Goal: Transaction & Acquisition: Book appointment/travel/reservation

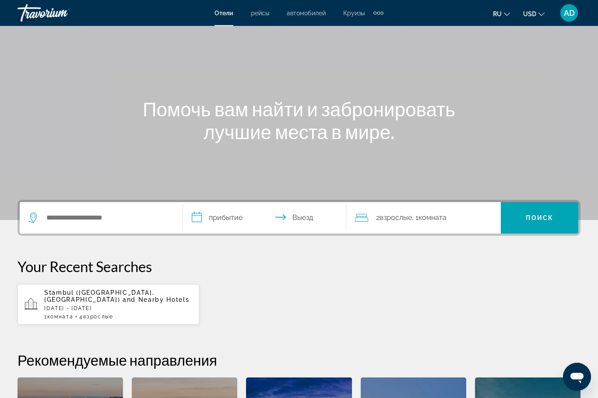
scroll to position [34, 0]
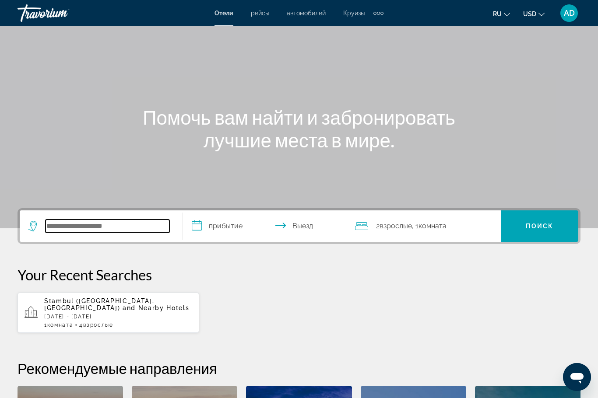
click at [131, 226] on input "Search widget" at bounding box center [108, 226] width 124 height 13
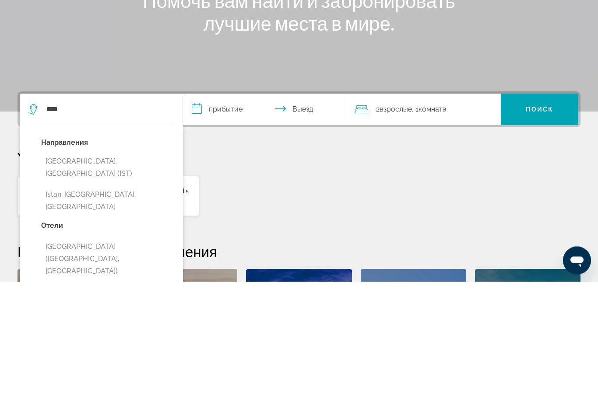
click at [99, 270] on button "[GEOGRAPHIC_DATA], [GEOGRAPHIC_DATA] (IST)" at bounding box center [107, 284] width 133 height 29
type input "**********"
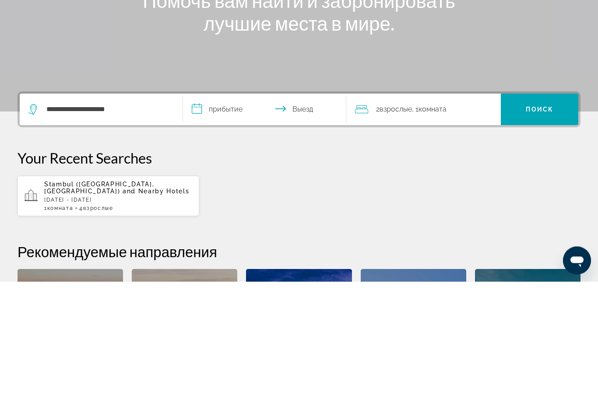
click at [242, 210] on input "**********" at bounding box center [266, 227] width 167 height 34
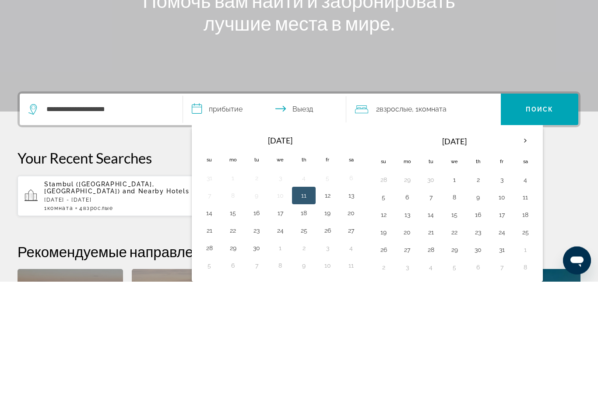
scroll to position [214, 0]
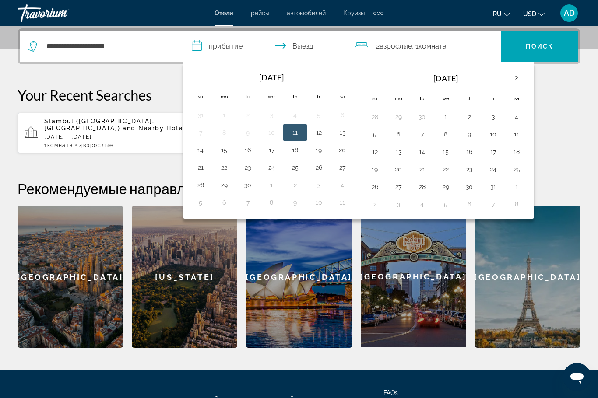
click at [200, 153] on button "14" at bounding box center [200, 150] width 14 height 12
click at [199, 171] on button "21" at bounding box center [200, 167] width 14 height 12
type input "**********"
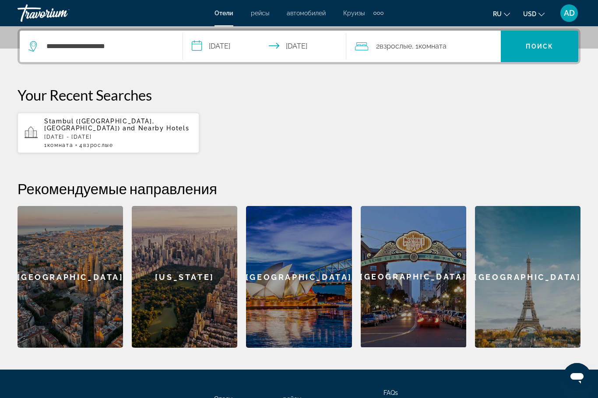
click at [547, 50] on span "Search widget" at bounding box center [539, 46] width 77 height 21
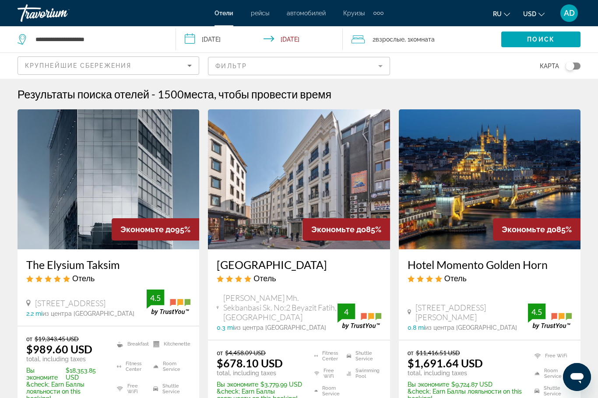
click at [368, 63] on mat-form-field "Фильтр" at bounding box center [299, 66] width 182 height 18
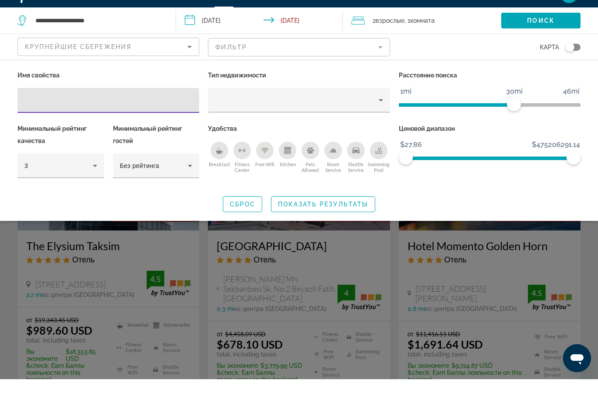
click at [219, 169] on icon "Breakfast" at bounding box center [219, 171] width 7 height 4
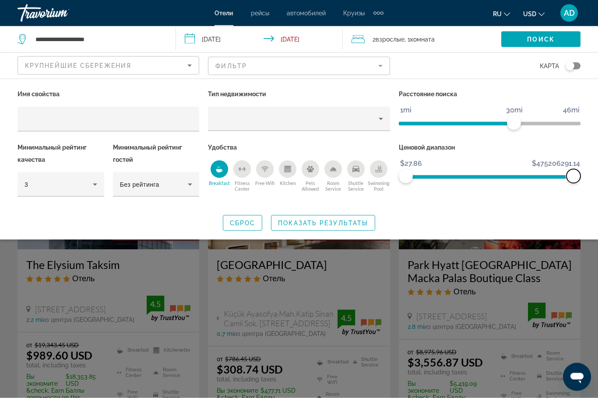
scroll to position [23, 0]
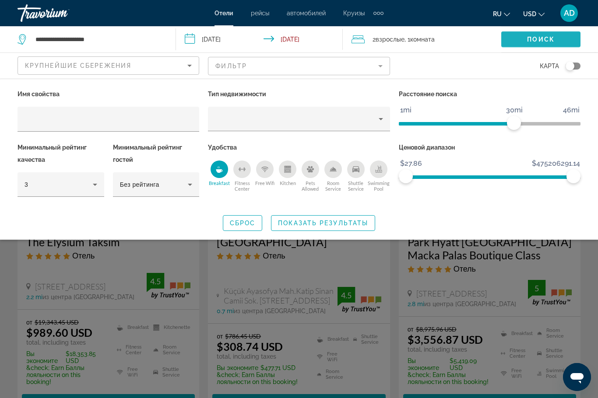
click at [554, 40] on span "Поиск" at bounding box center [541, 39] width 28 height 7
click at [569, 39] on span "Search widget" at bounding box center [540, 39] width 79 height 21
click at [326, 220] on span "Показать результаты" at bounding box center [323, 223] width 90 height 7
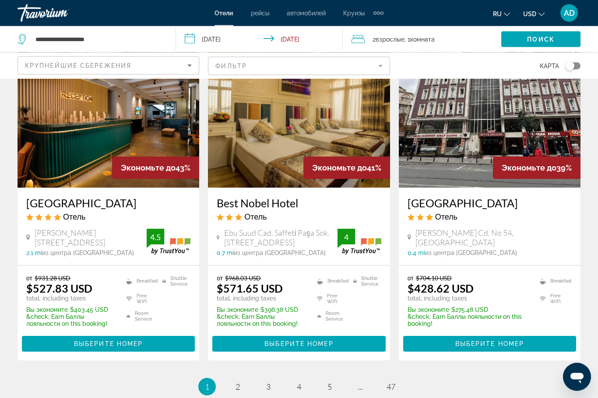
scroll to position [1116, 0]
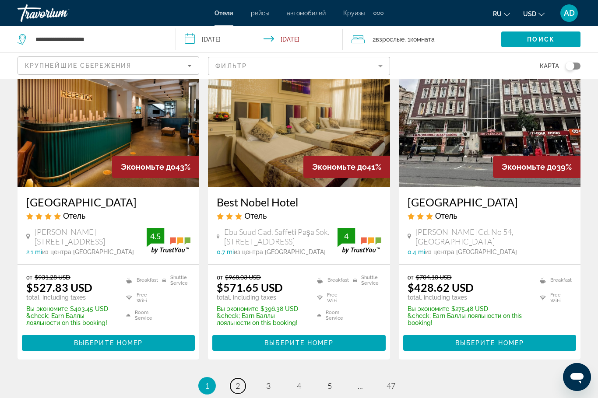
click at [239, 381] on span "2" at bounding box center [237, 386] width 4 height 10
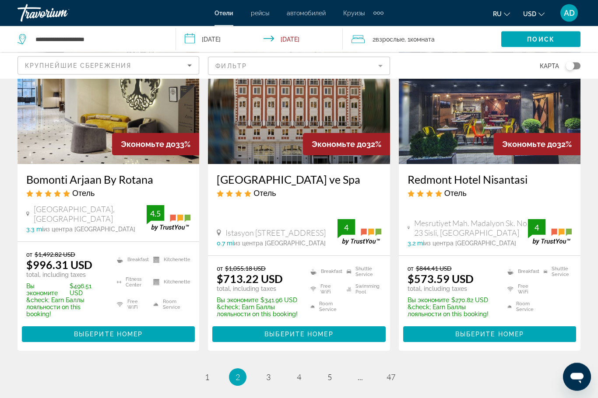
scroll to position [1109, 0]
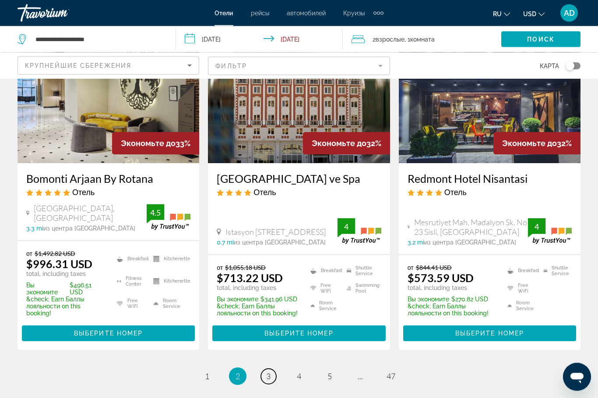
click at [267, 372] on span "3" at bounding box center [268, 377] width 4 height 10
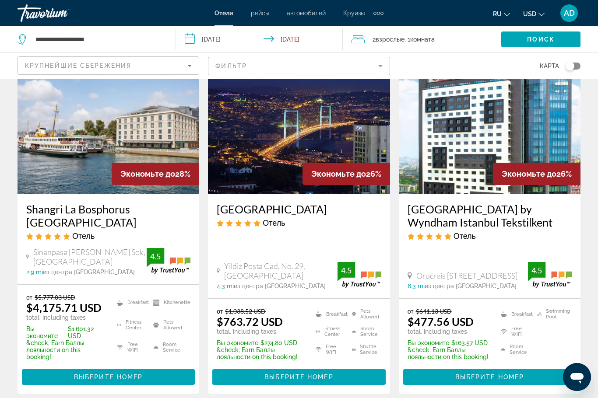
scroll to position [389, 0]
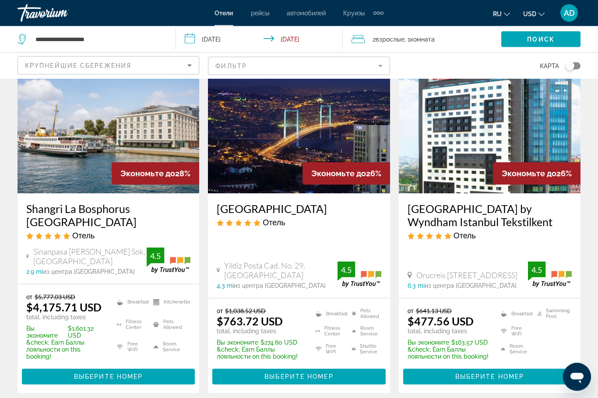
click at [534, 208] on h3 "[GEOGRAPHIC_DATA] by Wyndham Istanbul Tekstilkent" at bounding box center [489, 216] width 164 height 26
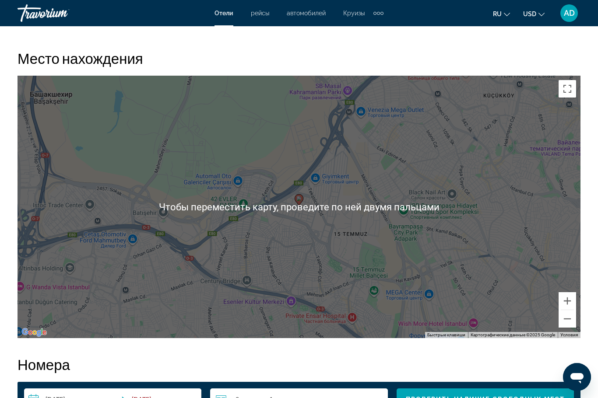
scroll to position [956, 0]
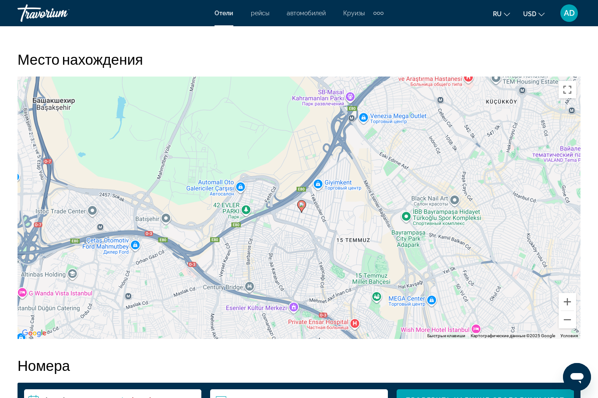
click at [565, 320] on button "Уменьшить" at bounding box center [567, 320] width 18 height 18
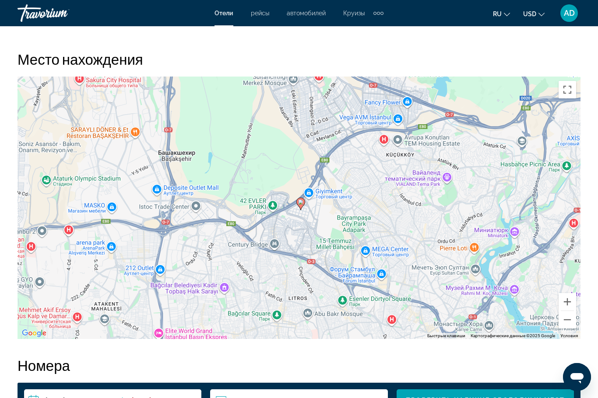
click at [564, 317] on button "Уменьшить" at bounding box center [567, 320] width 18 height 18
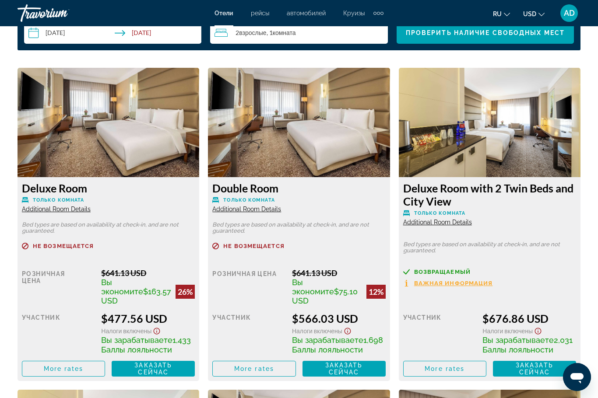
scroll to position [1323, 0]
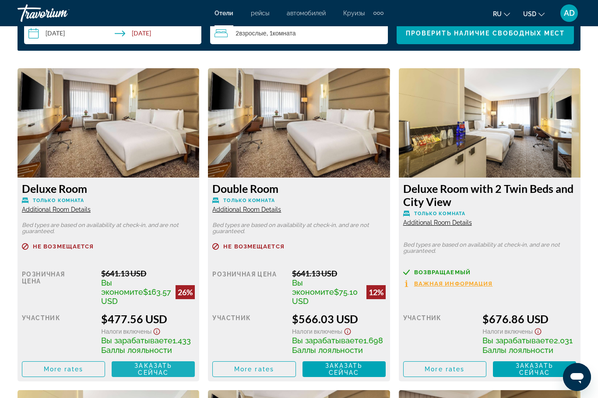
click at [131, 364] on span "Заказать сейчас Больше недоступно" at bounding box center [153, 369] width 69 height 14
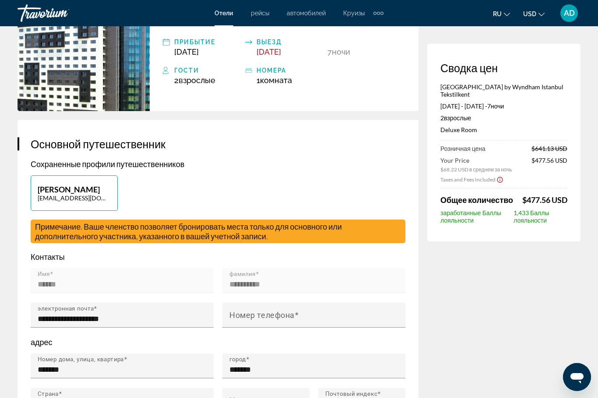
scroll to position [92, 0]
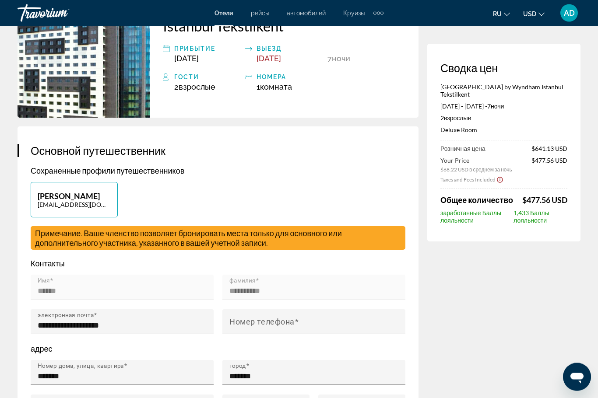
click at [565, 180] on div "Taxes and Fees Included" at bounding box center [503, 179] width 127 height 9
click at [567, 185] on div "Сводка цен [GEOGRAPHIC_DATA] by Wyndham Istanbul Tekstilkent [DATE] - [DATE] - …" at bounding box center [503, 143] width 153 height 198
click at [564, 197] on span "$477.56 USD" at bounding box center [544, 200] width 45 height 10
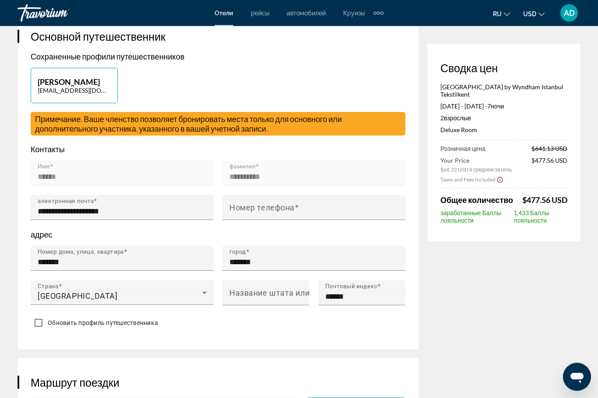
scroll to position [0, 0]
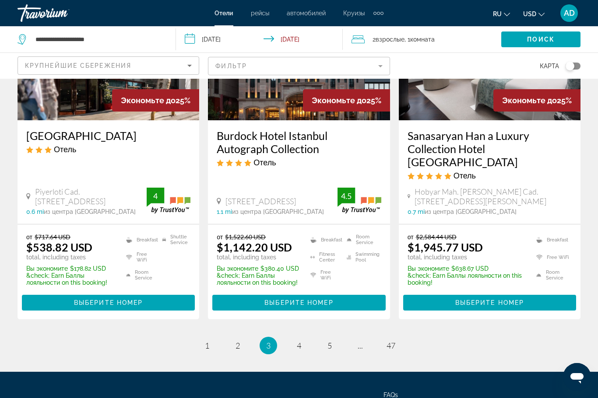
scroll to position [1189, 0]
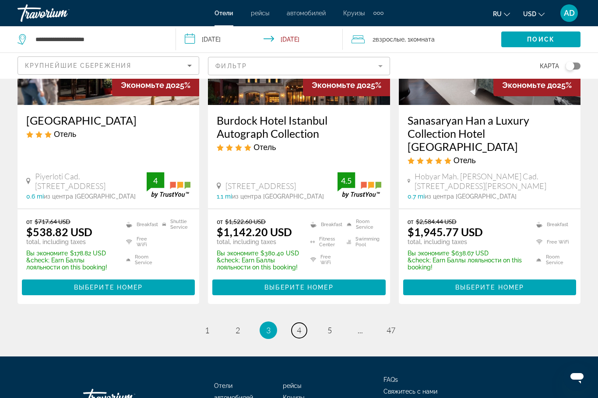
click at [303, 323] on link "page 4" at bounding box center [298, 330] width 15 height 15
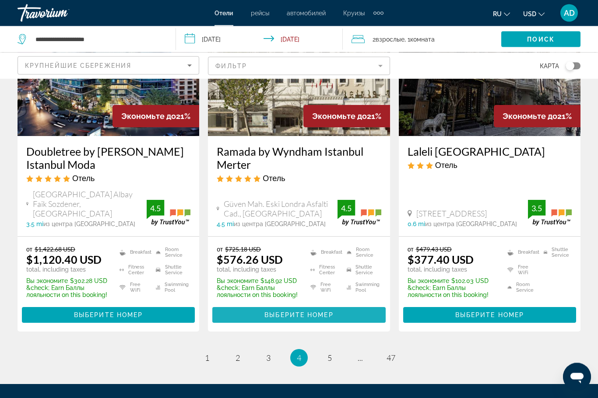
scroll to position [1198, 0]
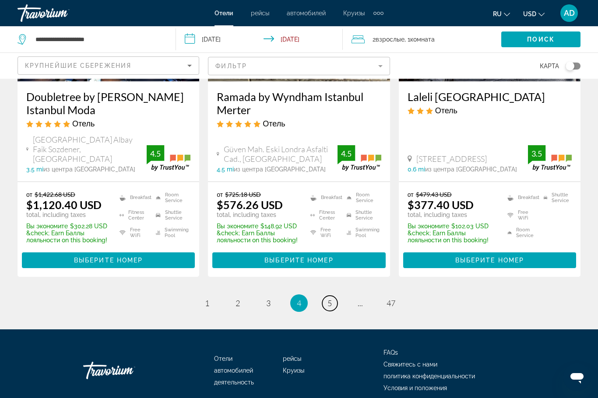
click at [333, 296] on link "page 5" at bounding box center [329, 303] width 15 height 15
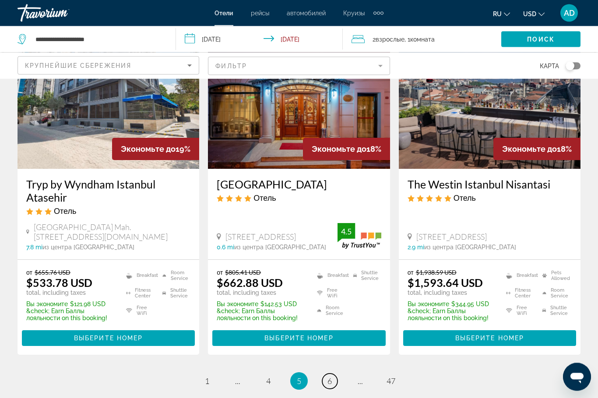
scroll to position [1148, 0]
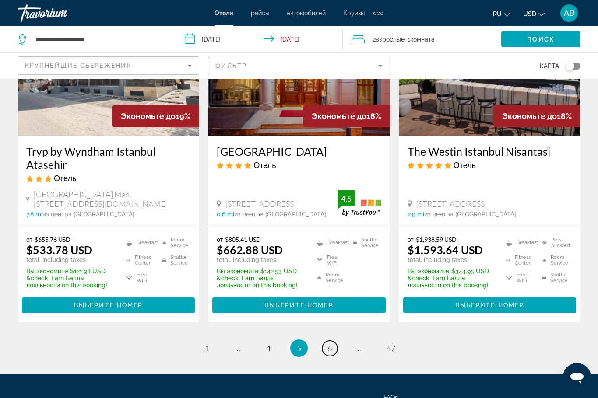
click at [325, 341] on link "page 6" at bounding box center [329, 348] width 15 height 15
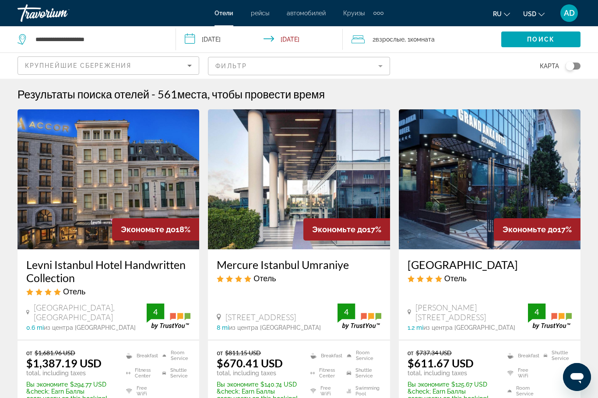
click at [172, 67] on div "Крупнейшие сбережения" at bounding box center [106, 65] width 162 height 11
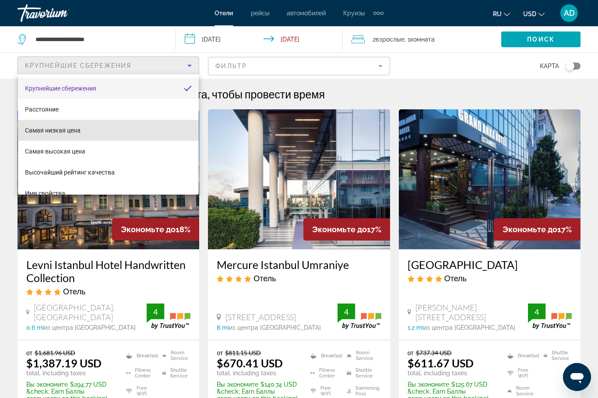
click at [144, 133] on mat-option "Самая низкая цена" at bounding box center [108, 130] width 181 height 21
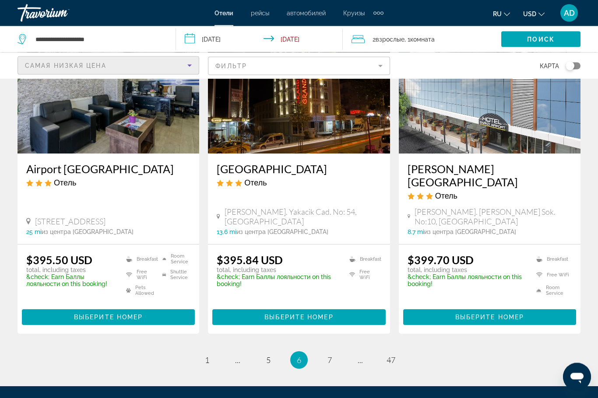
scroll to position [1099, 0]
click at [208, 355] on span "1" at bounding box center [207, 360] width 4 height 10
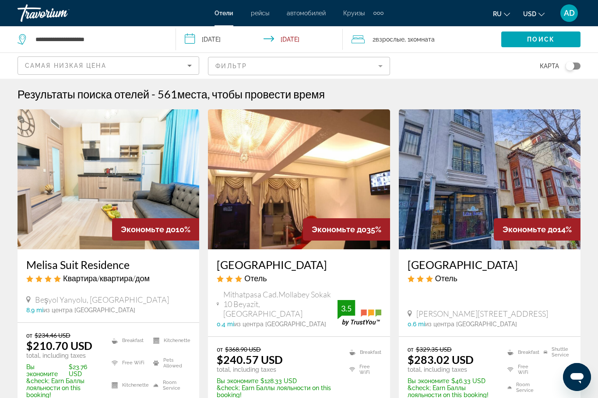
click at [571, 67] on div "Toggle map" at bounding box center [569, 66] width 9 height 9
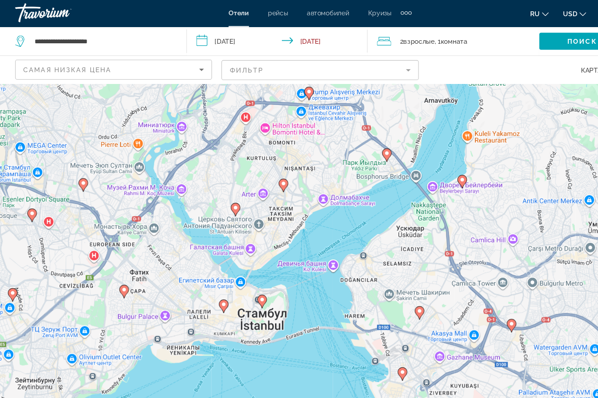
scroll to position [5, 0]
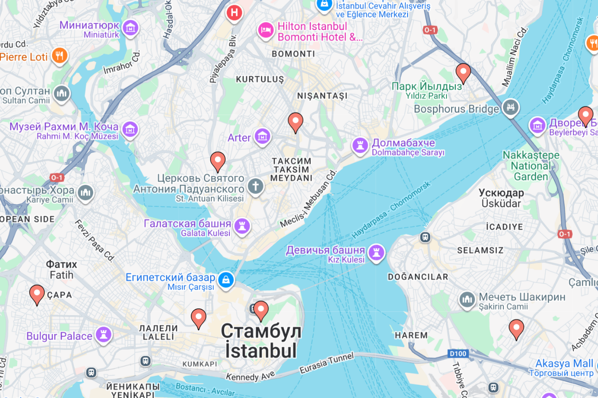
click at [265, 171] on image "Main content" at bounding box center [267, 173] width 5 height 5
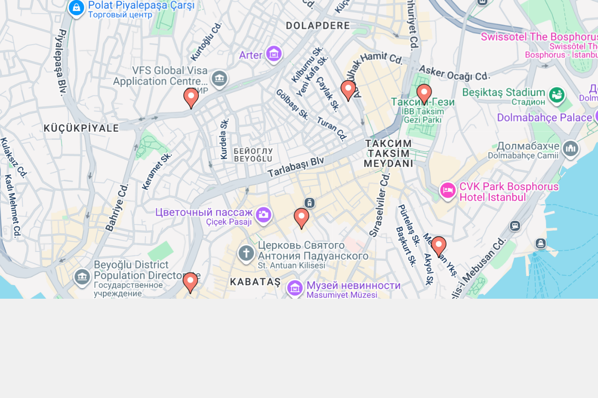
scroll to position [74, 0]
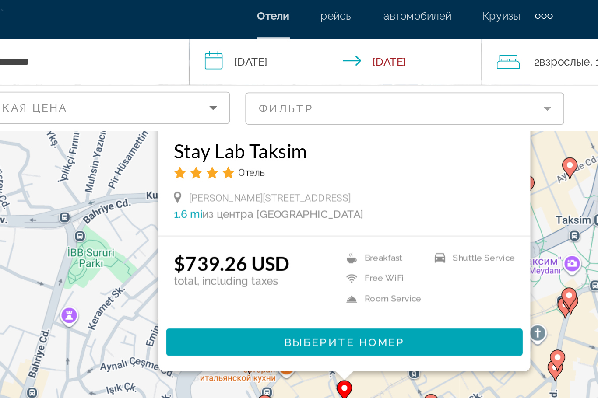
click at [317, 148] on div "Чтобы активировать перетаскивание с помощью клавиатуры, нажмите Alt + Ввод. Пос…" at bounding box center [299, 163] width 598 height 319
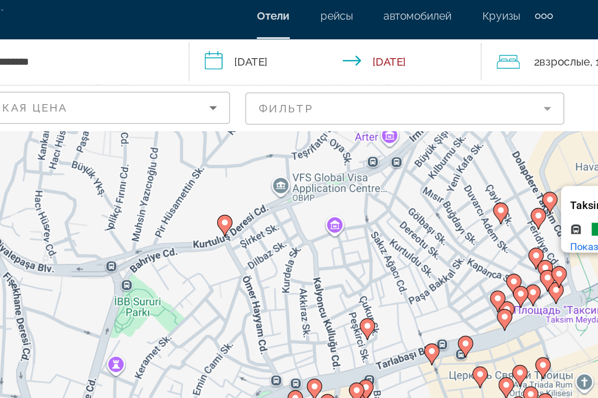
scroll to position [0, 0]
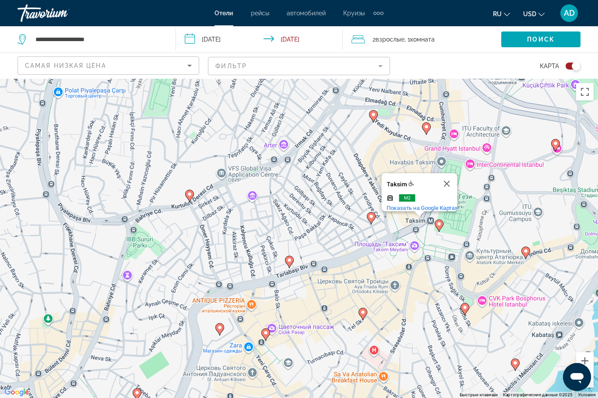
click at [448, 193] on button "Закрыть" at bounding box center [446, 183] width 21 height 21
click at [289, 258] on image "Main content" at bounding box center [289, 260] width 5 height 5
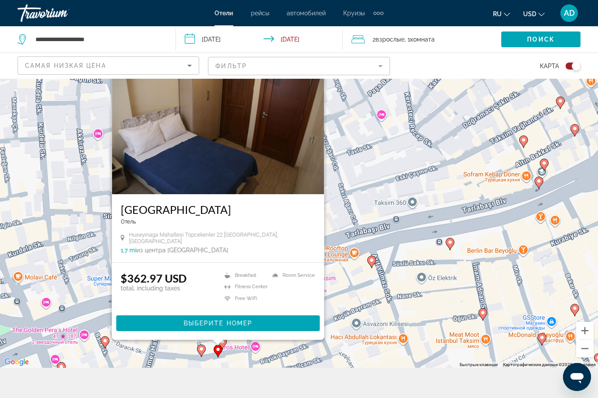
click at [205, 357] on icon "Main content" at bounding box center [201, 350] width 8 height 11
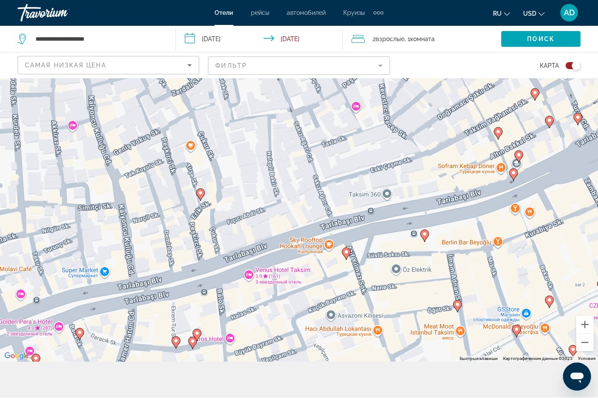
scroll to position [36, 0]
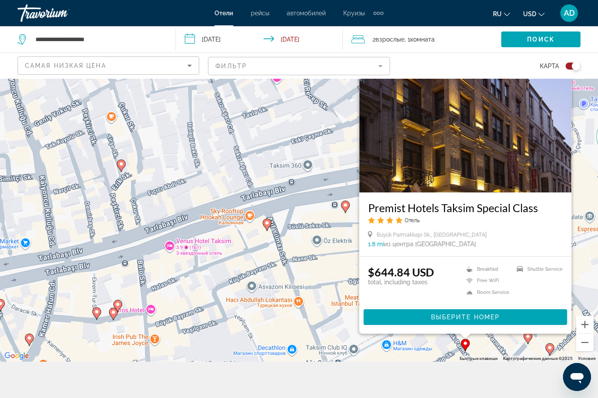
click at [389, 362] on div "Чтобы активировать перетаскивание с помощью клавиатуры, нажмите Alt + Ввод. Пос…" at bounding box center [299, 201] width 598 height 319
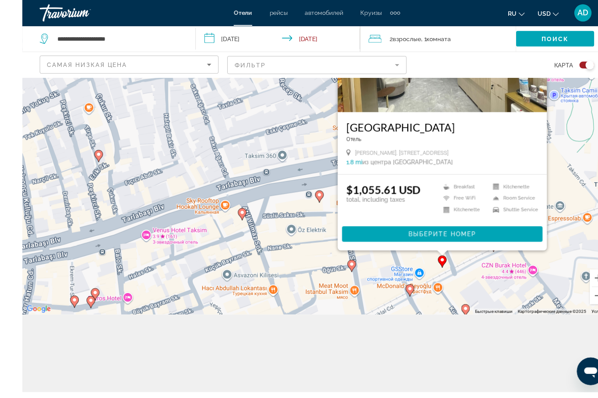
scroll to position [79, 0]
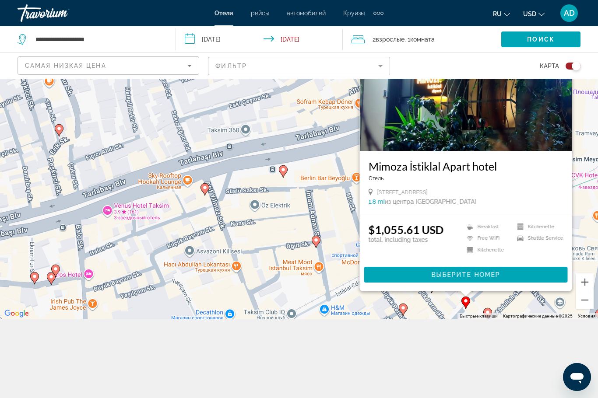
click at [311, 68] on mat-form-field "Фильтр" at bounding box center [299, 66] width 182 height 18
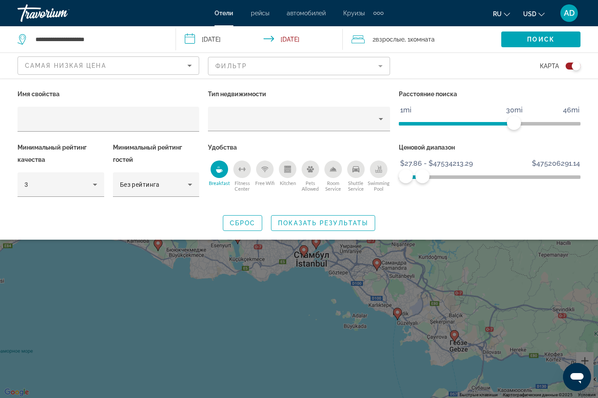
click at [303, 224] on span "Показать результаты" at bounding box center [323, 223] width 90 height 7
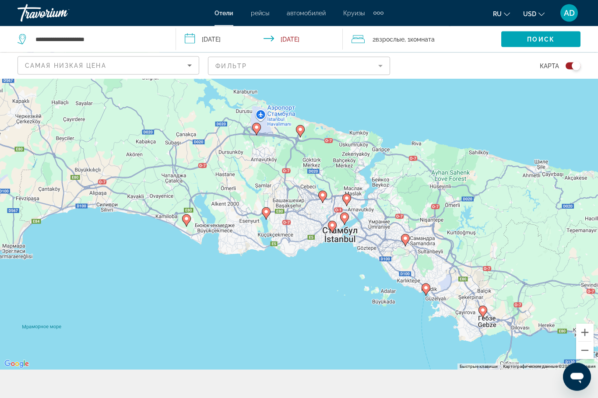
scroll to position [28, 0]
click at [584, 341] on button "Увеличить" at bounding box center [585, 333] width 18 height 18
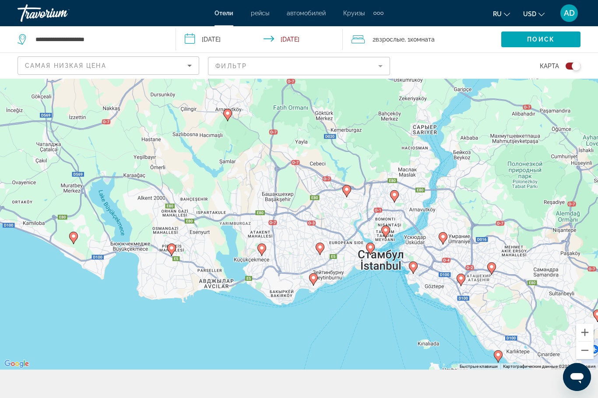
click at [583, 341] on button "Увеличить" at bounding box center [585, 333] width 18 height 18
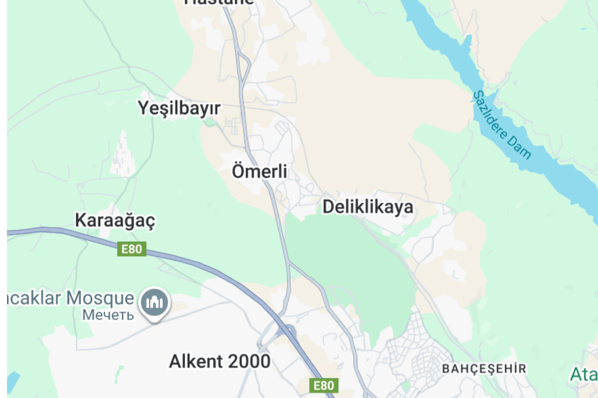
scroll to position [17, 0]
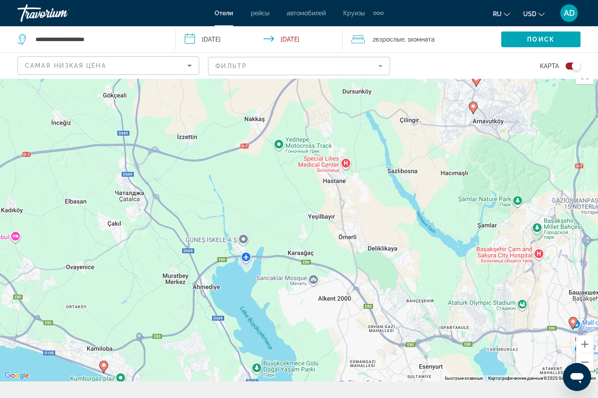
click at [581, 353] on button "Увеличить" at bounding box center [585, 345] width 18 height 18
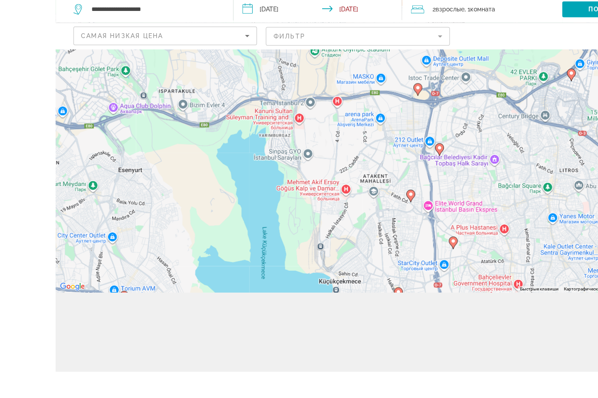
scroll to position [83, 0]
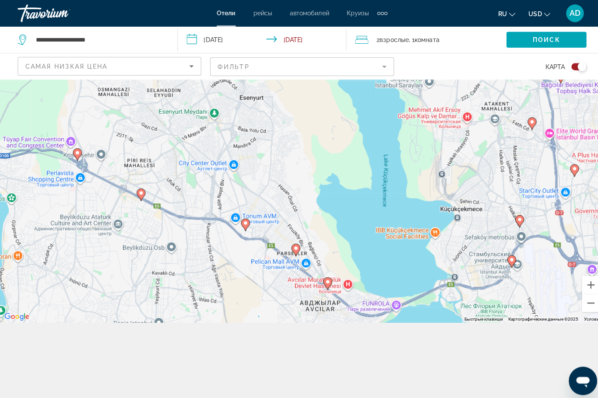
click at [580, 309] on button "Уменьшить" at bounding box center [585, 300] width 18 height 18
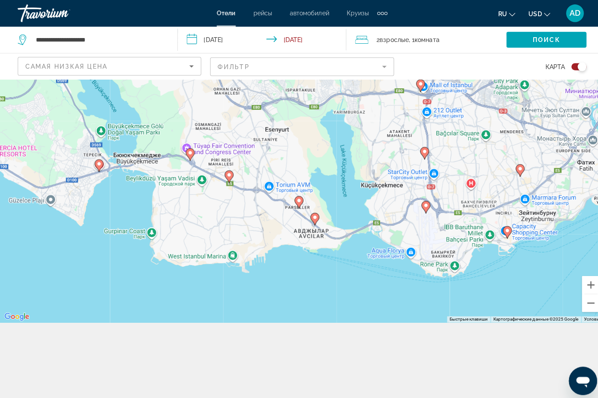
click at [582, 309] on button "Уменьшить" at bounding box center [585, 300] width 18 height 18
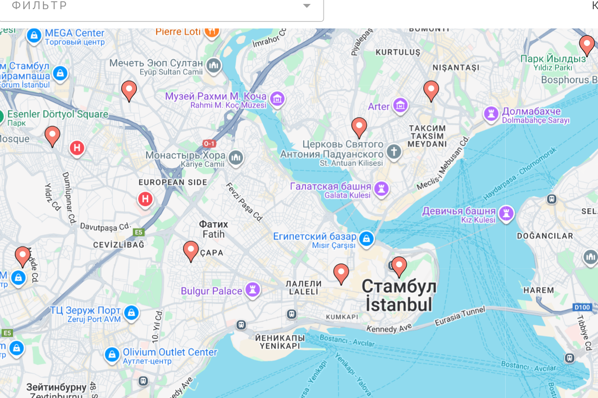
scroll to position [44, 0]
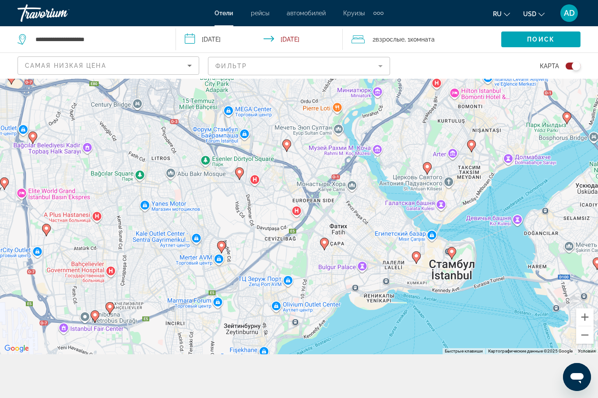
click at [585, 326] on button "Увеличить" at bounding box center [585, 317] width 18 height 18
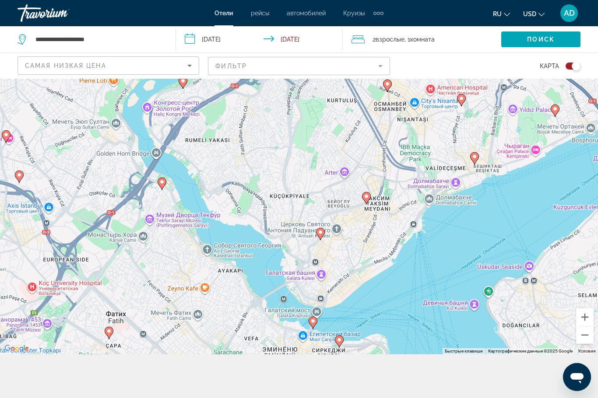
click at [579, 326] on button "Увеличить" at bounding box center [585, 317] width 18 height 18
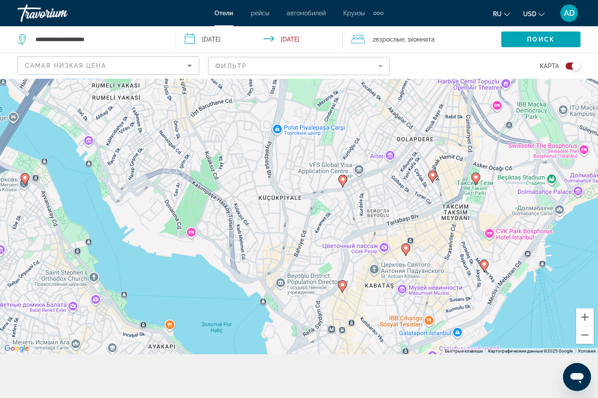
click at [407, 256] on gmp-advanced-marker "Main content" at bounding box center [405, 249] width 9 height 13
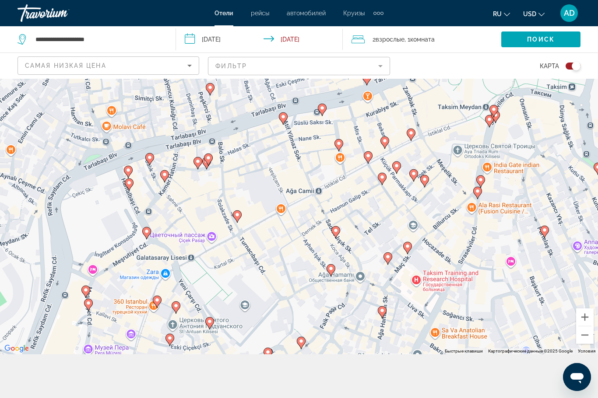
click at [460, 222] on div "Для навигации используйте клавиши со стрелками. Чтобы активировать перетаскиван…" at bounding box center [299, 194] width 598 height 319
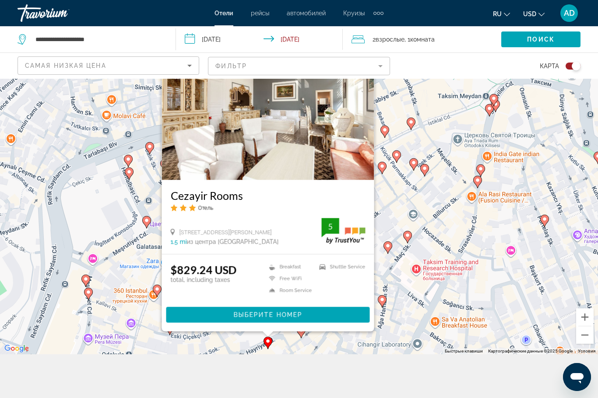
click at [405, 237] on div "Чтобы активировать перетаскивание с помощью клавиатуры, нажмите Alt + Ввод. Пос…" at bounding box center [299, 194] width 598 height 319
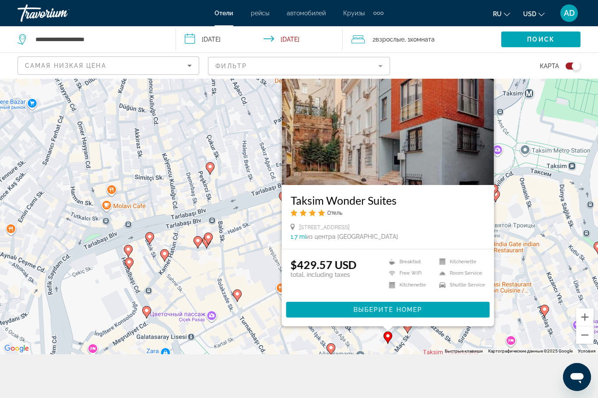
click at [364, 354] on div "Чтобы активировать перетаскивание с помощью клавиатуры, нажмите Alt + Ввод. Пос…" at bounding box center [299, 194] width 598 height 319
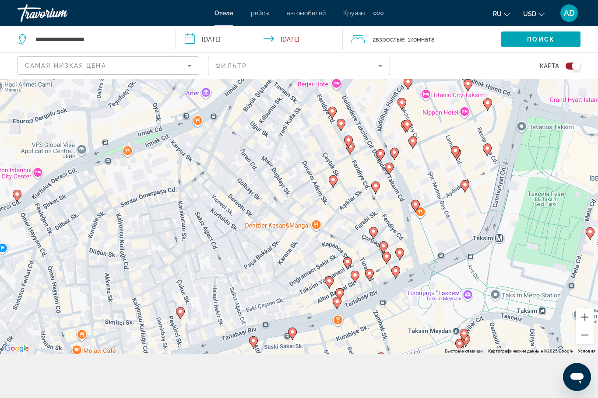
click at [492, 354] on div "Чтобы активировать перетаскивание с помощью клавиатуры, нажмите Alt + Ввод. Пос…" at bounding box center [299, 194] width 598 height 319
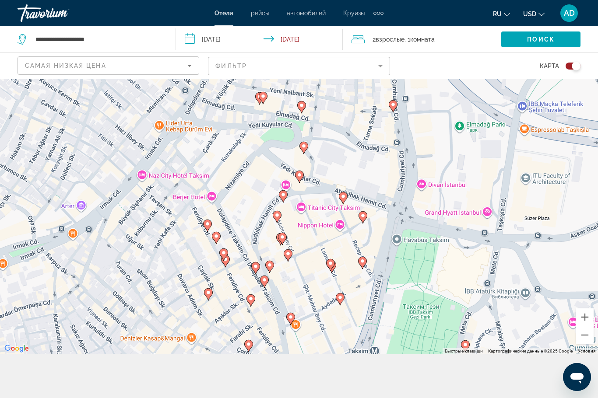
click at [447, 354] on div "Чтобы активировать перетаскивание с помощью клавиатуры, нажмите Alt + Ввод. Пос…" at bounding box center [299, 194] width 598 height 319
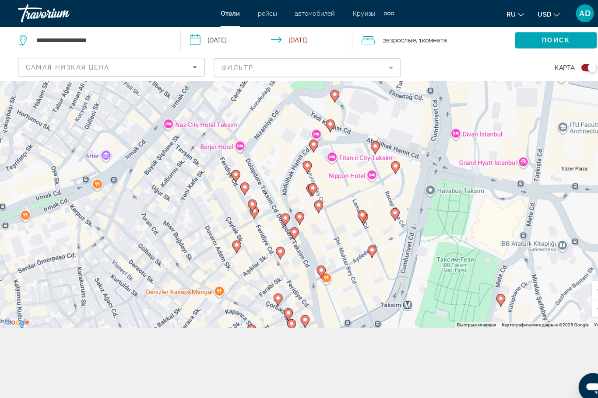
scroll to position [78, 0]
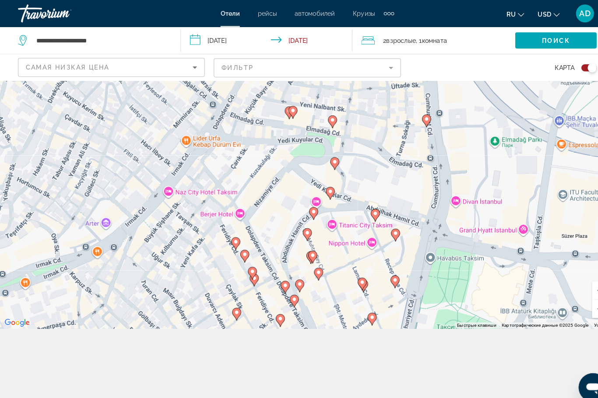
click at [341, 320] on div "Чтобы активировать перетаскивание с помощью клавиатуры, нажмите Alt + Ввод. Пос…" at bounding box center [299, 159] width 598 height 319
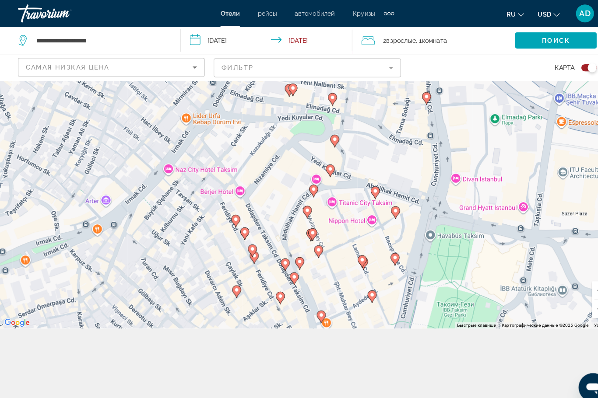
click at [343, 320] on div "Чтобы активировать перетаскивание с помощью клавиатуры, нажмите Alt + Ввод. Пос…" at bounding box center [299, 159] width 598 height 319
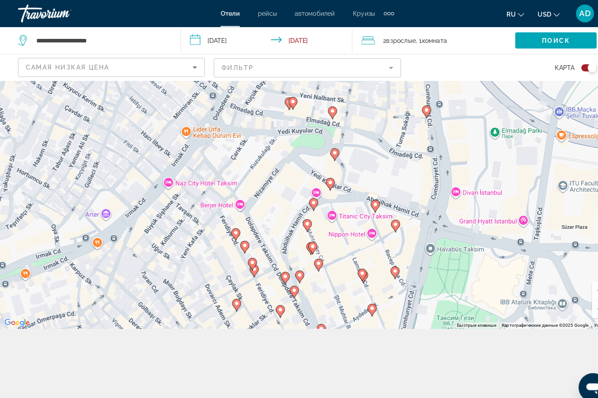
click at [304, 320] on div "Чтобы активировать перетаскивание с помощью клавиатуры, нажмите Alt + Ввод. Пос…" at bounding box center [299, 159] width 598 height 319
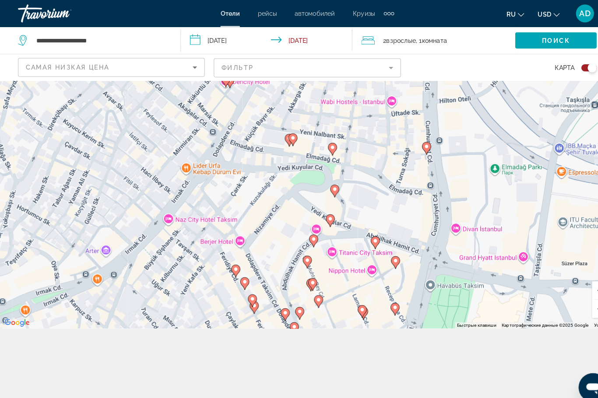
click at [308, 320] on div "Чтобы активировать перетаскивание с помощью клавиатуры, нажмите Alt + Ввод. Пос…" at bounding box center [299, 159] width 598 height 319
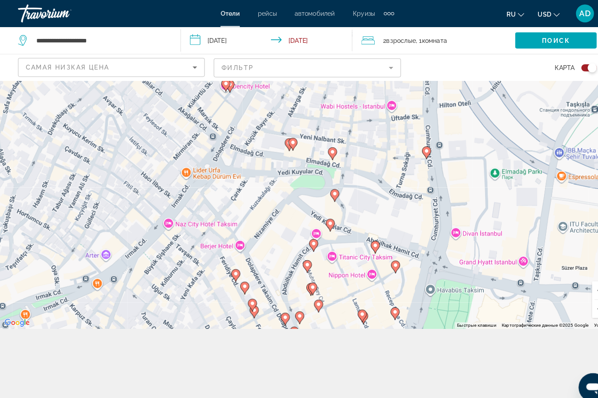
click at [307, 320] on div "Чтобы активировать перетаскивание с помощью клавиатуры, нажмите Alt + Ввод. Пос…" at bounding box center [299, 159] width 598 height 319
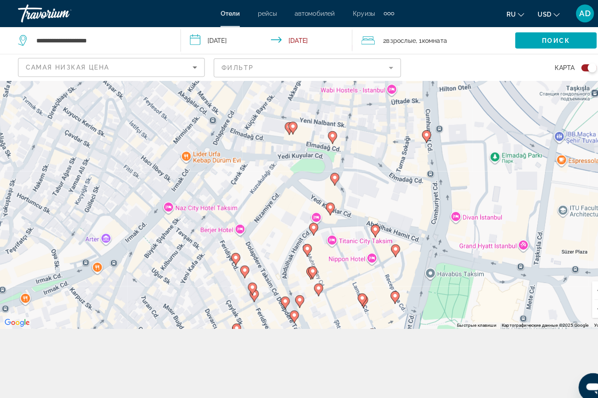
click at [313, 320] on div "Чтобы активировать перетаскивание с помощью клавиатуры, нажмите Alt + Ввод. Пос…" at bounding box center [299, 159] width 598 height 319
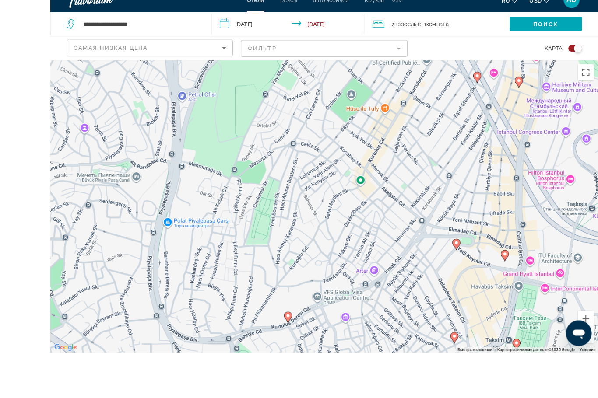
scroll to position [109, 0]
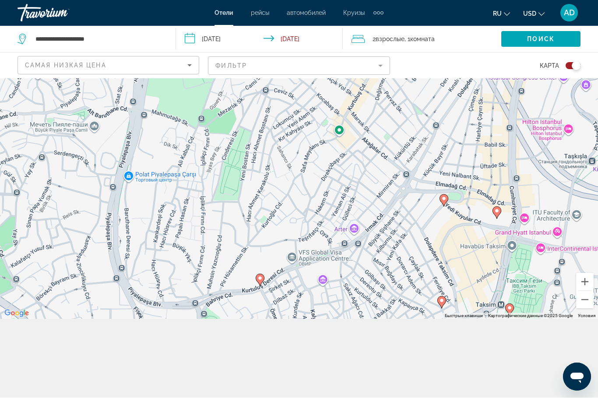
click at [582, 281] on button "Увеличить" at bounding box center [585, 282] width 18 height 18
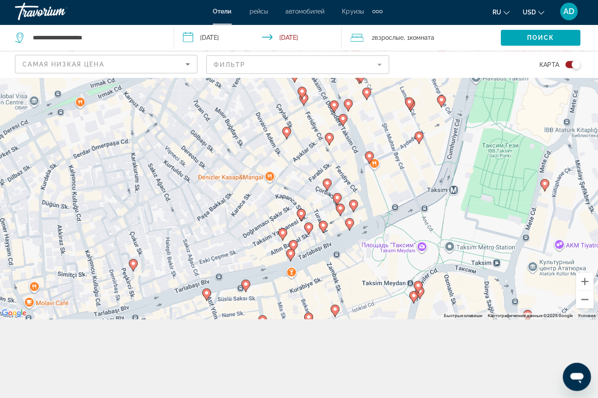
scroll to position [79, 0]
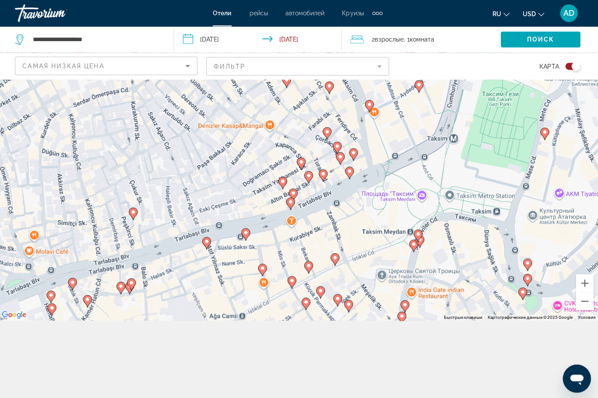
click at [434, 276] on div "Чтобы активировать перетаскивание с помощью клавиатуры, нажмите Alt + Ввод. Пос…" at bounding box center [299, 159] width 598 height 319
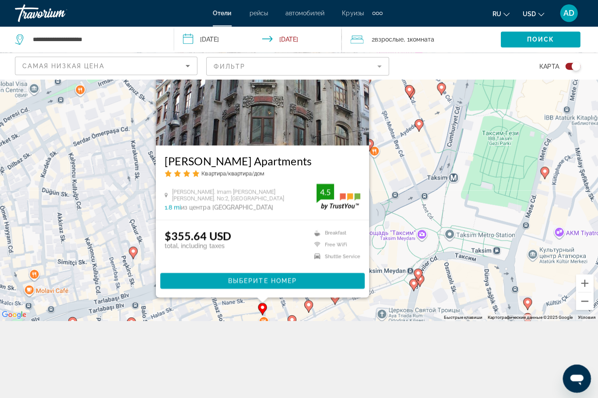
click at [186, 167] on h3 "[PERSON_NAME] Apartments" at bounding box center [264, 160] width 195 height 13
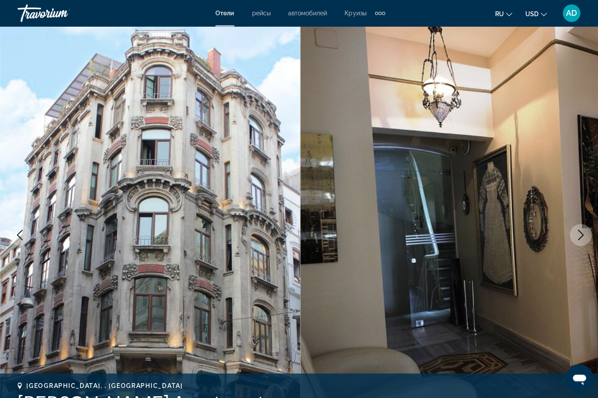
click at [578, 231] on icon "Next image" at bounding box center [578, 234] width 11 height 11
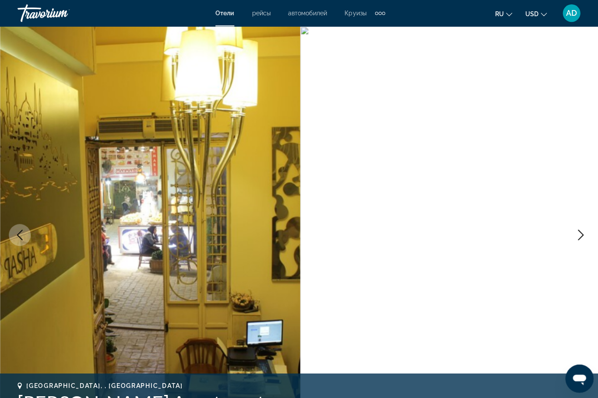
click at [568, 234] on button "Next image" at bounding box center [578, 234] width 22 height 22
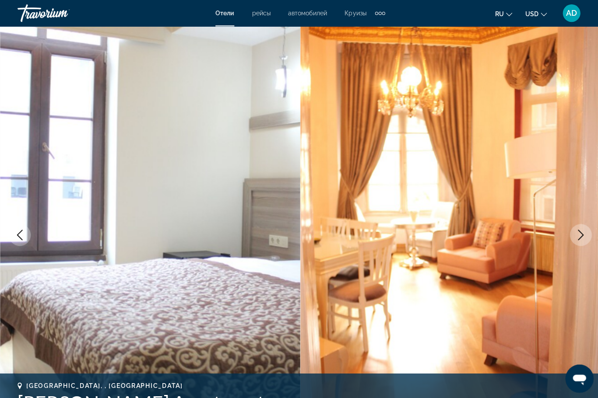
click at [580, 233] on icon "Next image" at bounding box center [578, 234] width 11 height 11
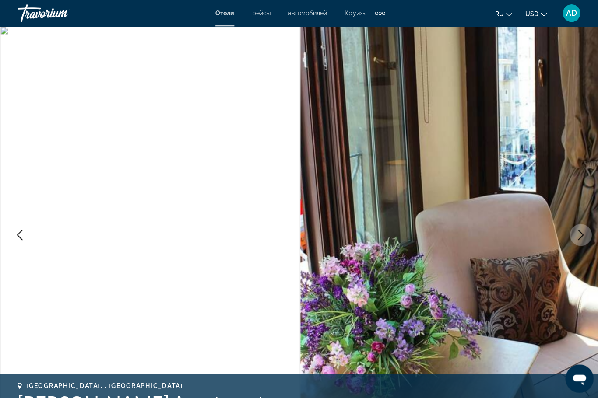
click at [580, 234] on icon "Next image" at bounding box center [578, 234] width 11 height 11
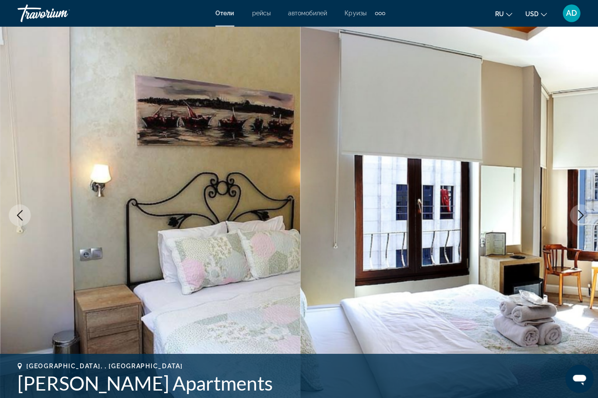
scroll to position [19, 0]
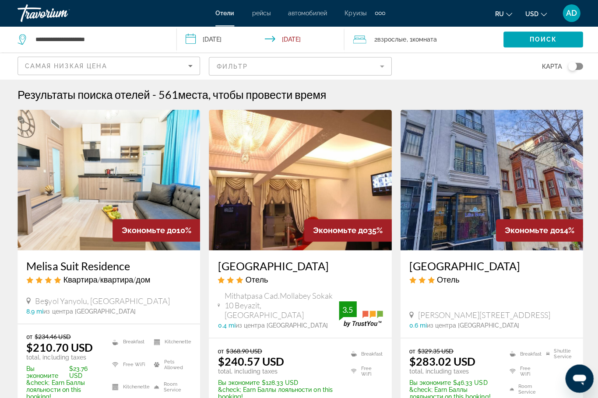
click at [371, 74] on mat-form-field "Фильтр" at bounding box center [299, 66] width 182 height 18
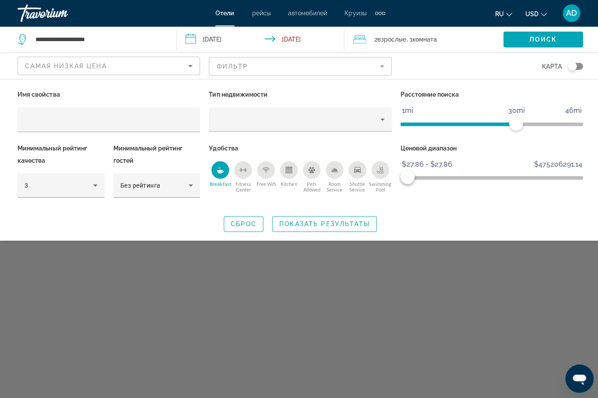
click at [130, 189] on div "Без рейтинга" at bounding box center [154, 184] width 68 height 11
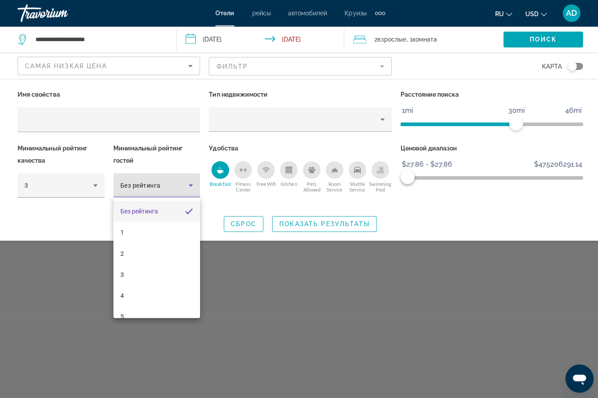
click at [75, 227] on div at bounding box center [299, 199] width 598 height 398
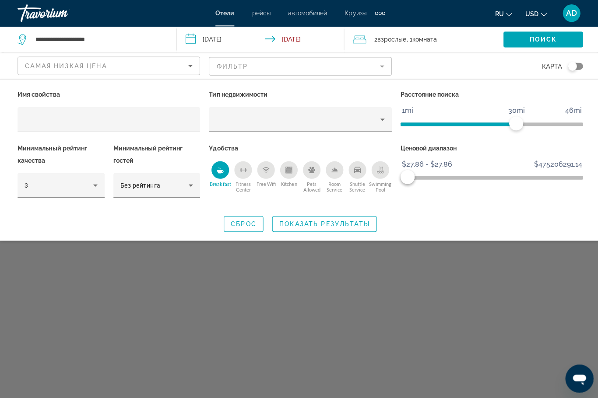
click at [561, 39] on span "Search widget" at bounding box center [540, 39] width 79 height 21
click at [573, 63] on div "Toggle map" at bounding box center [569, 66] width 9 height 9
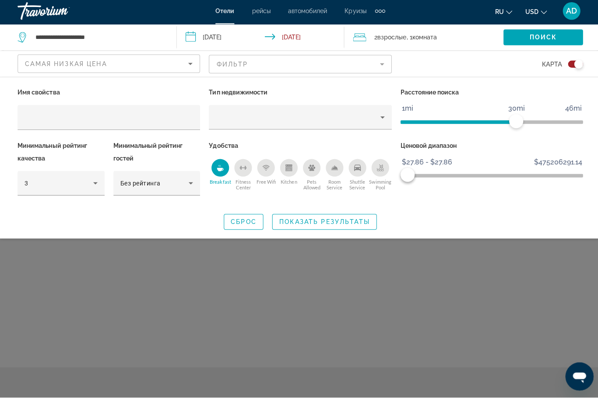
scroll to position [30, 0]
click at [276, 231] on span "Search widget" at bounding box center [322, 223] width 103 height 21
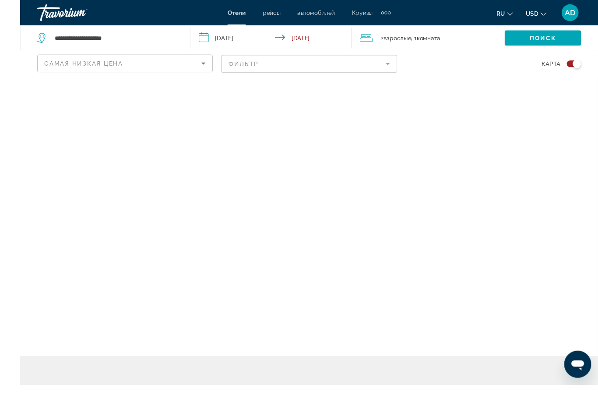
scroll to position [49, 0]
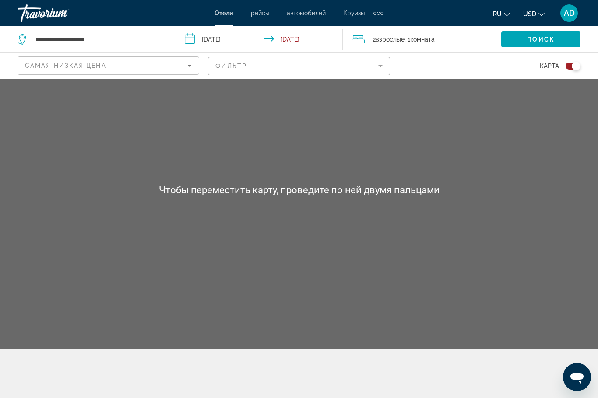
click at [523, 189] on div "Main content" at bounding box center [299, 189] width 598 height 319
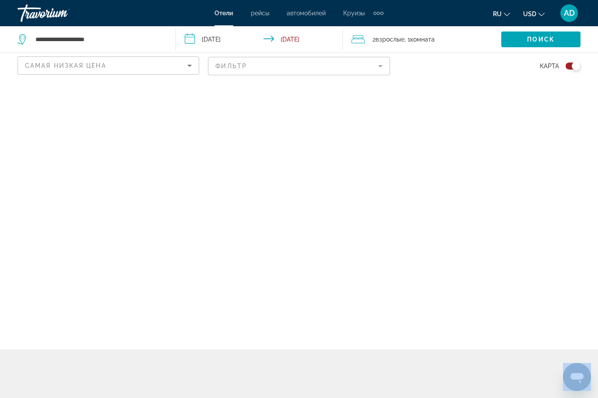
click at [547, 21] on div "ru English Español Français Italiano Português русский USD USD ($) MXN (Mex$) C…" at bounding box center [486, 13] width 188 height 18
click at [352, 68] on mat-form-field "Фильтр" at bounding box center [299, 66] width 182 height 18
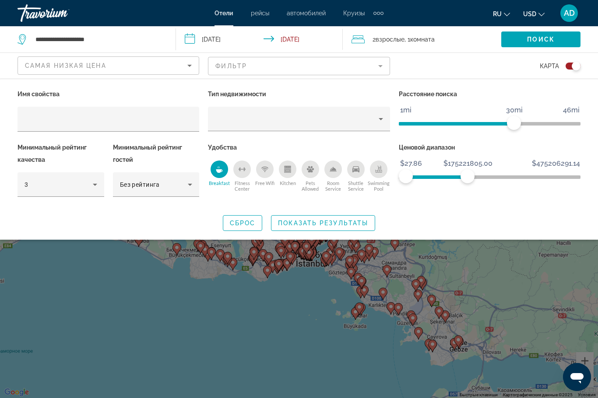
click at [483, 205] on div "Ценовой диапазон $27.86 $475206291.14 $27.86 $175221805.00 $27.86 - $126874076.…" at bounding box center [489, 173] width 190 height 65
click at [389, 108] on div "Hotel Filters" at bounding box center [299, 119] width 182 height 25
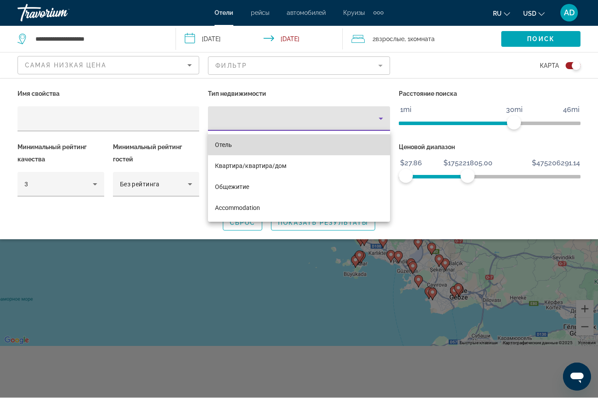
scroll to position [52, 0]
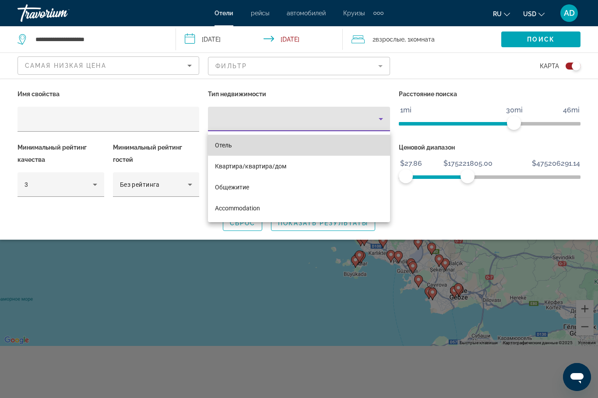
click at [319, 144] on mat-option "Отель" at bounding box center [299, 145] width 182 height 21
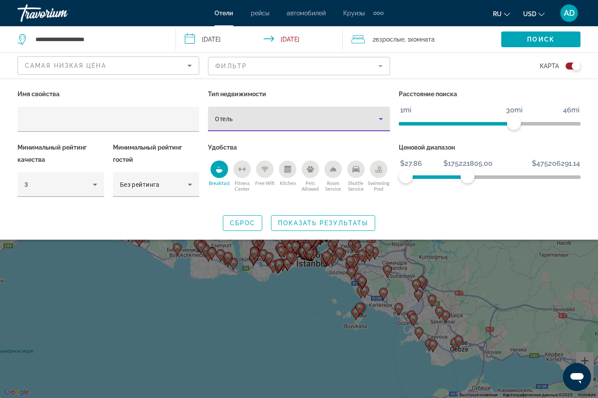
click at [331, 230] on span "Search widget" at bounding box center [322, 223] width 103 height 21
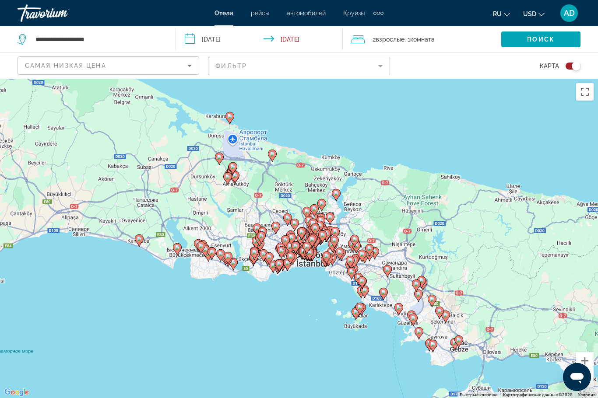
click at [585, 94] on button "Включить полноэкранный режим" at bounding box center [585, 92] width 18 height 18
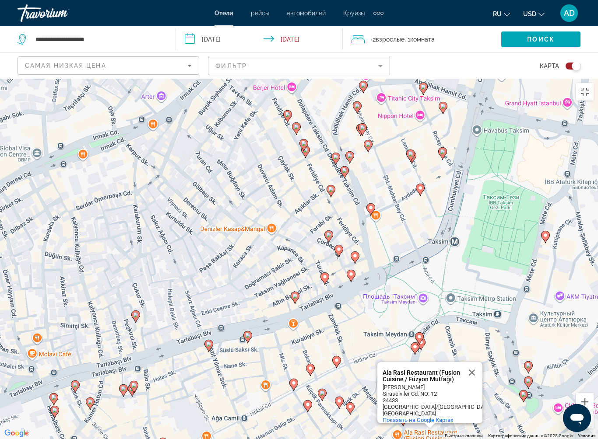
click at [432, 398] on span "Показать на Google Картах" at bounding box center [417, 420] width 70 height 7
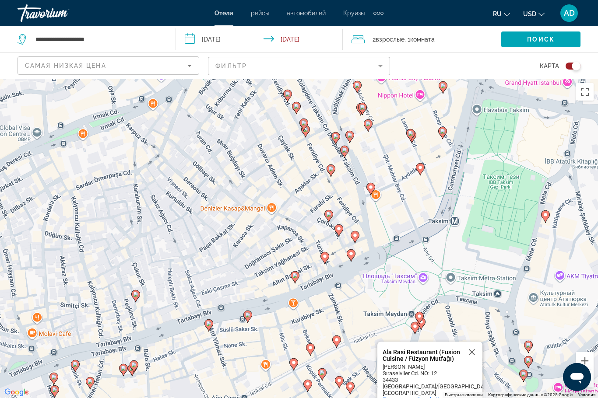
click at [582, 89] on button "Включить полноэкранный режим" at bounding box center [585, 92] width 18 height 18
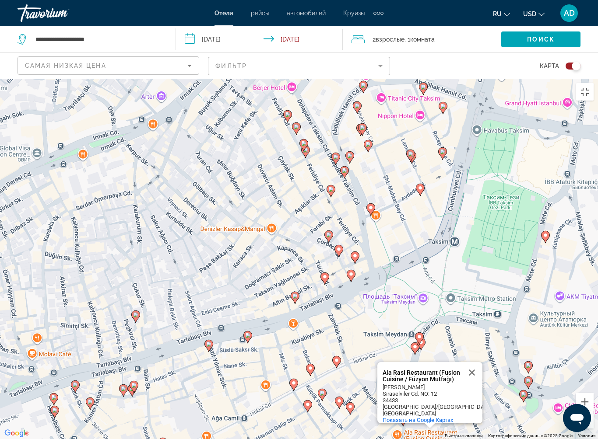
click at [473, 362] on button "Закрыть" at bounding box center [471, 372] width 21 height 21
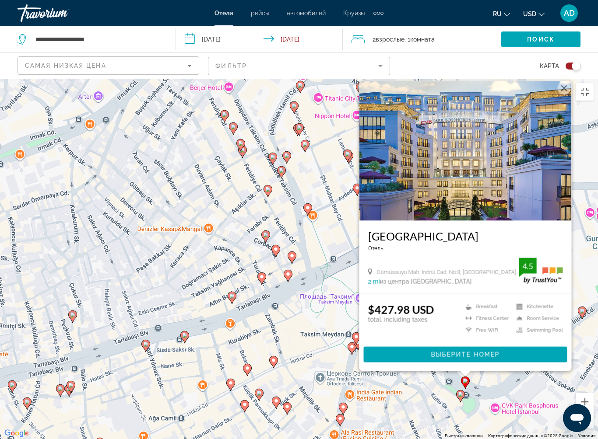
click at [501, 230] on h3 "[GEOGRAPHIC_DATA]" at bounding box center [465, 236] width 195 height 13
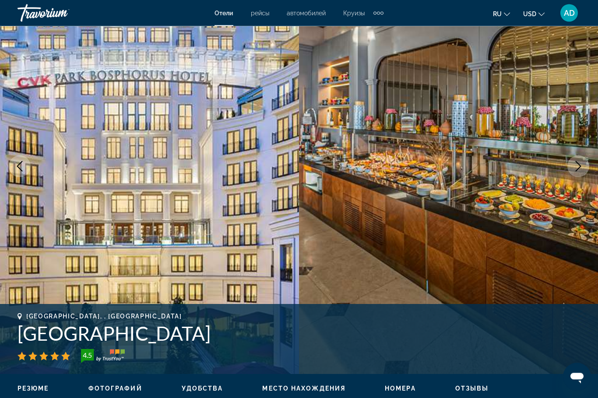
scroll to position [67, 0]
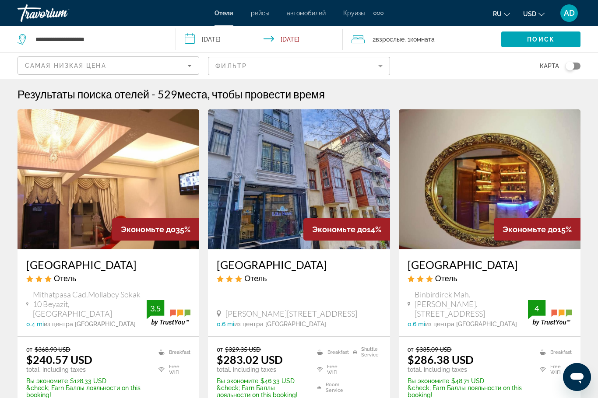
click at [368, 70] on mat-form-field "Фильтр" at bounding box center [299, 66] width 182 height 18
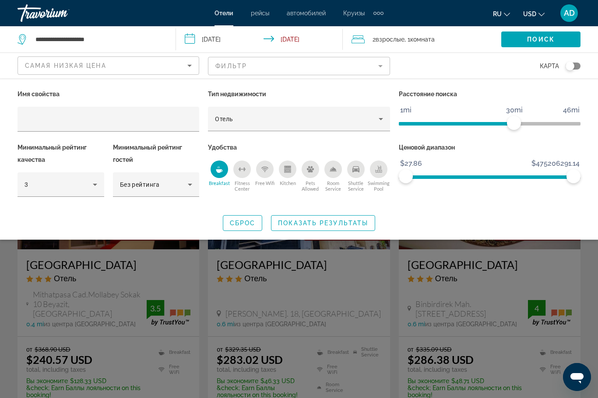
click at [585, 179] on div "Имя свойства Тип недвижимости Отель Расстояние поиска 1mi 46mi 30mi Минимальный…" at bounding box center [299, 159] width 598 height 143
click at [595, 178] on div "Имя свойства Тип недвижимости Отель Расстояние поиска 1mi 46mi 30mi Минимальный…" at bounding box center [299, 159] width 598 height 143
click at [248, 217] on span "Search widget" at bounding box center [242, 223] width 39 height 21
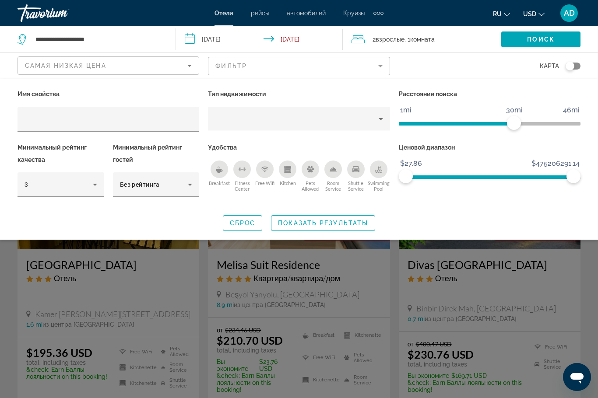
click at [219, 169] on icon "Breakfast" at bounding box center [219, 171] width 7 height 4
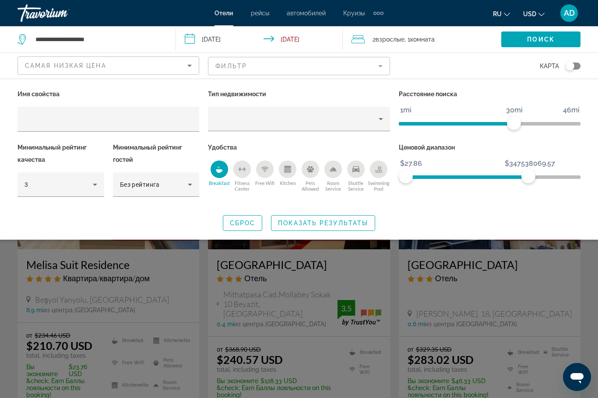
click at [243, 232] on span "Search widget" at bounding box center [242, 223] width 39 height 21
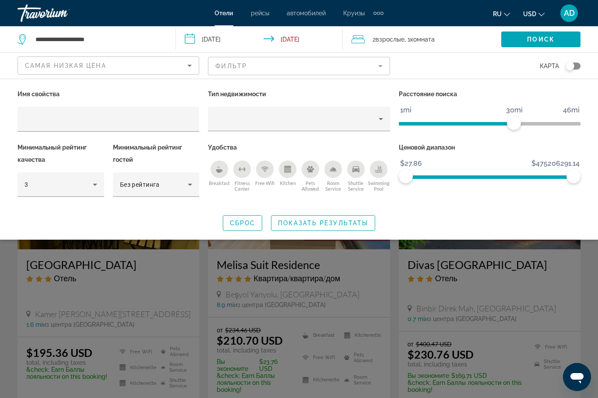
click at [224, 161] on div "Breakfast" at bounding box center [219, 170] width 18 height 18
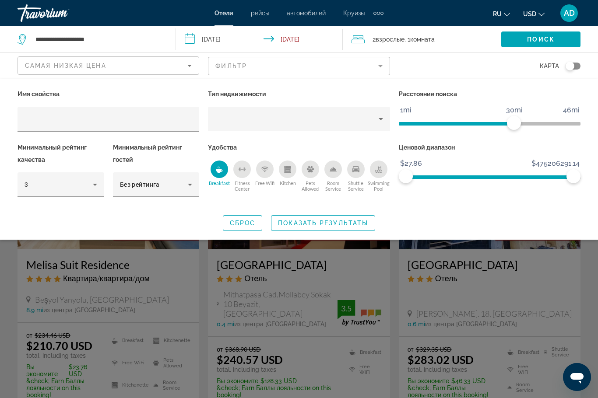
click at [323, 225] on span "Показать результаты" at bounding box center [323, 223] width 90 height 7
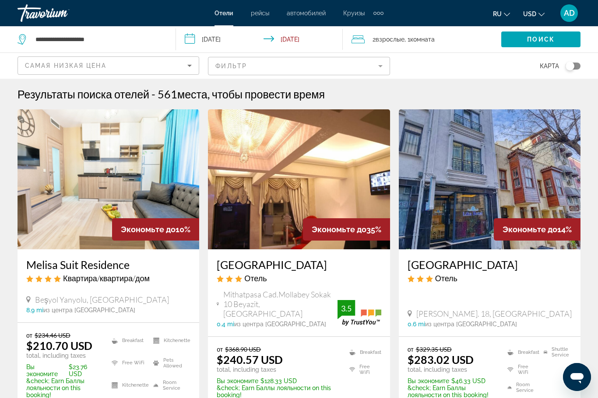
click at [562, 66] on button "Toggle map" at bounding box center [569, 66] width 21 height 8
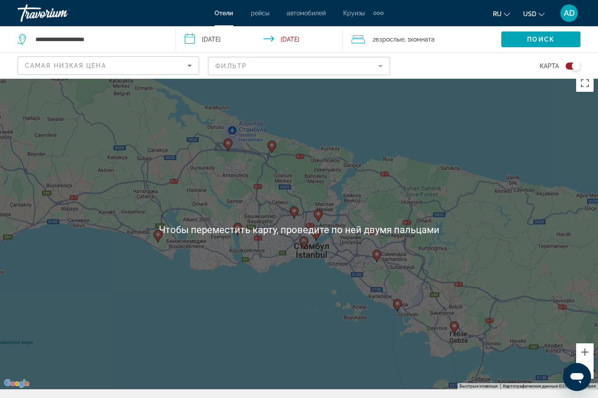
scroll to position [9, 0]
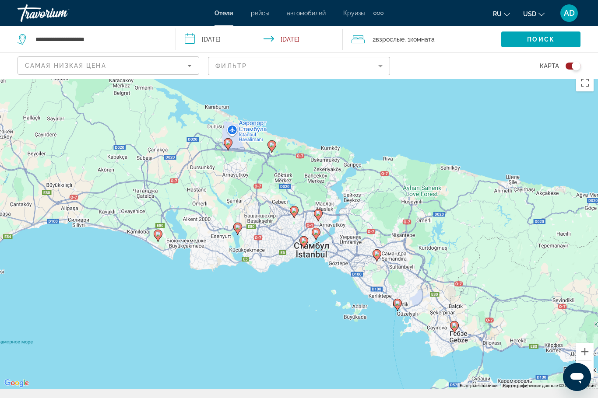
click at [578, 83] on button "Включить полноэкранный режим" at bounding box center [585, 83] width 18 height 18
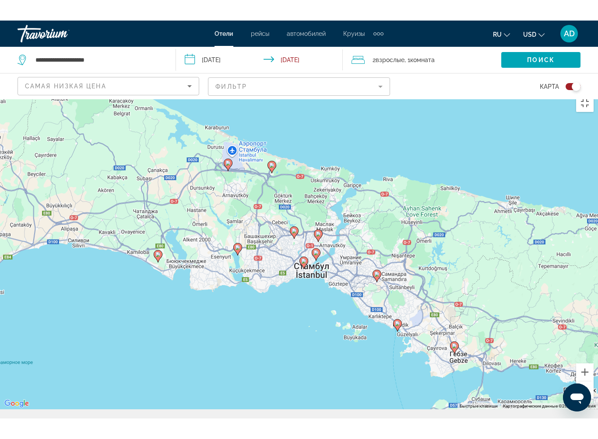
scroll to position [0, 0]
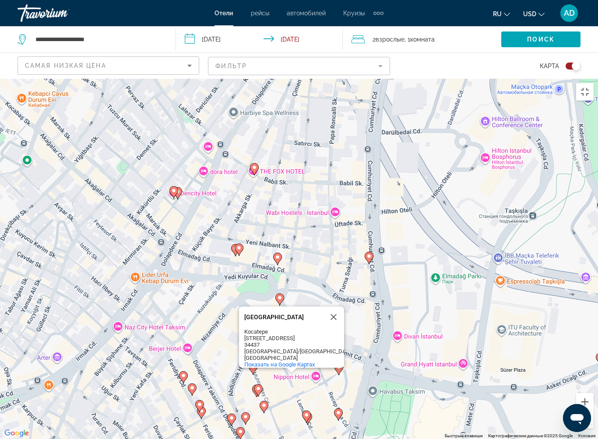
click at [331, 307] on button "Закрыть" at bounding box center [333, 317] width 21 height 21
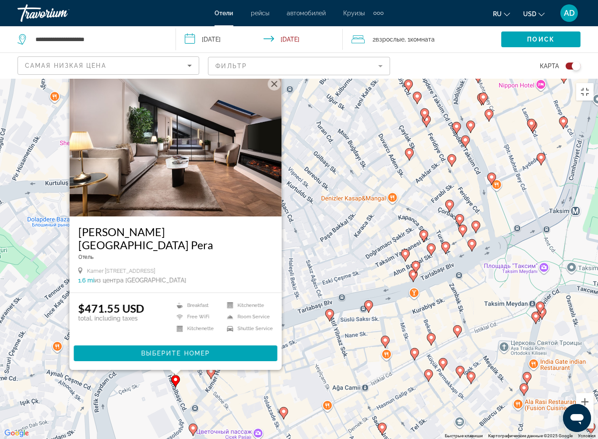
click at [176, 225] on h3 "Walton Gardens Pera" at bounding box center [175, 238] width 195 height 26
